Goal: Navigation & Orientation: Find specific page/section

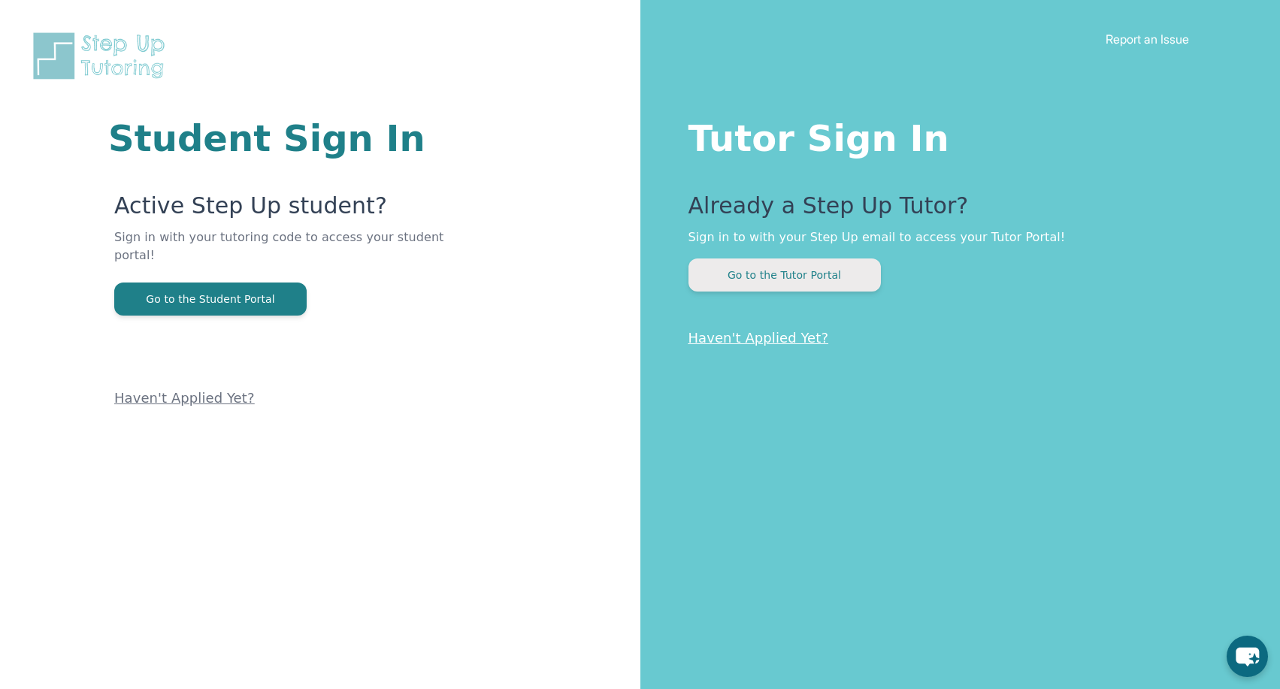
click at [812, 274] on button "Go to the Tutor Portal" at bounding box center [784, 275] width 192 height 33
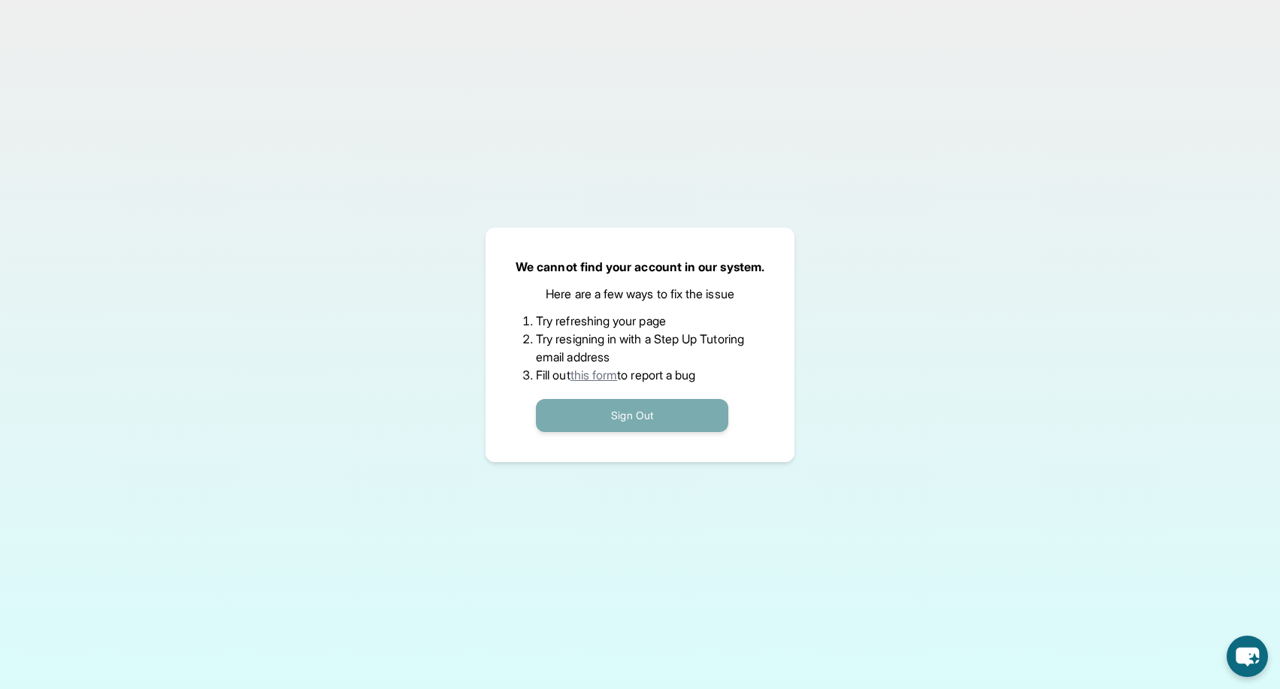
click at [617, 417] on button "Sign Out" at bounding box center [632, 415] width 192 height 33
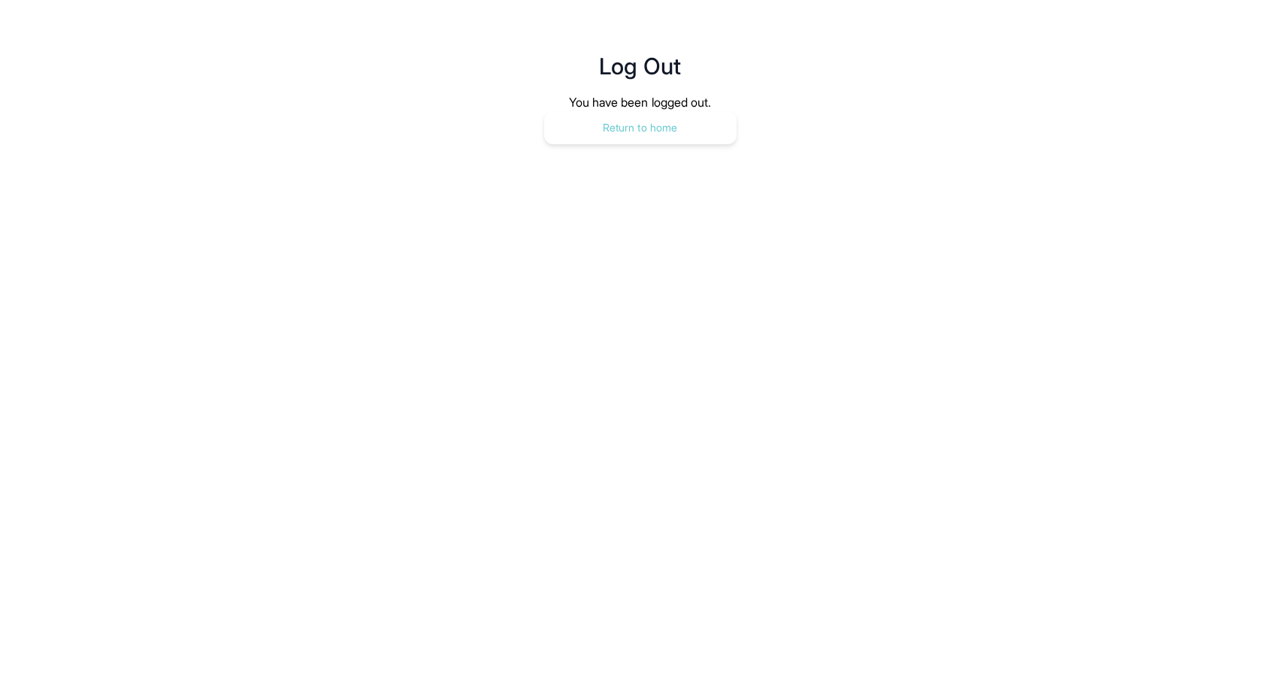
click at [648, 113] on button "Return to home" at bounding box center [640, 127] width 192 height 33
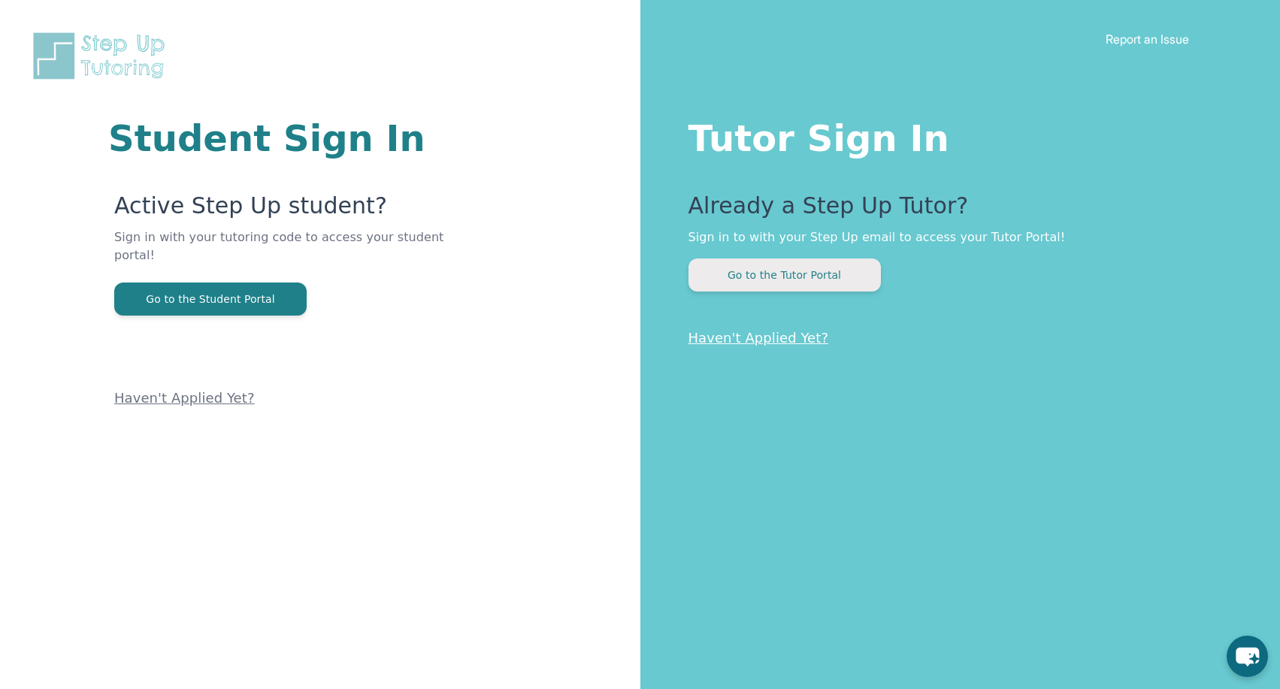
click at [846, 274] on button "Go to the Tutor Portal" at bounding box center [784, 275] width 192 height 33
click at [791, 283] on button "Go to the Tutor Portal" at bounding box center [784, 275] width 192 height 33
